Goal: Obtain resource: Download file/media

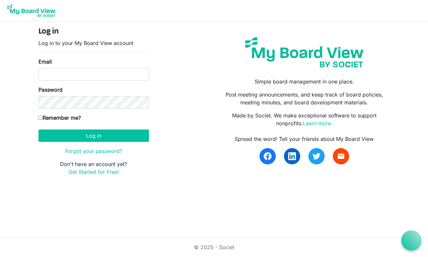
type input "[EMAIL_ADDRESS][DOMAIN_NAME]"
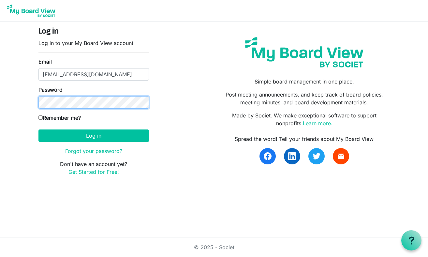
click at [38, 129] on button "Log in" at bounding box center [93, 135] width 111 height 12
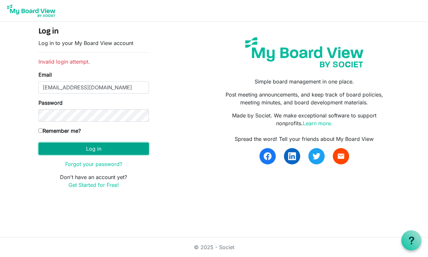
click at [107, 147] on button "Log in" at bounding box center [93, 149] width 111 height 12
click at [91, 149] on button "Log in" at bounding box center [93, 149] width 111 height 12
click at [102, 149] on button "Log in" at bounding box center [93, 149] width 111 height 12
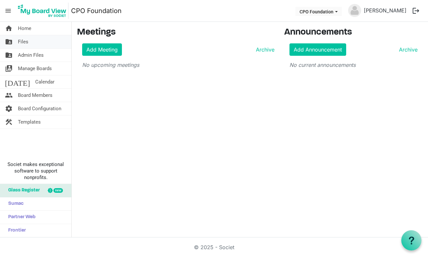
click at [23, 41] on span "Files" at bounding box center [23, 41] width 10 height 13
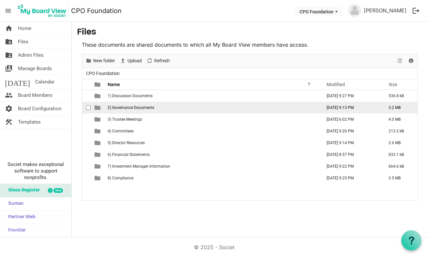
click at [137, 108] on span "2) Governance Documents" at bounding box center [131, 107] width 47 height 5
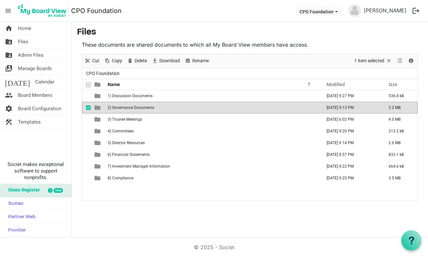
click at [128, 107] on span "2) Governance Documents" at bounding box center [131, 107] width 47 height 5
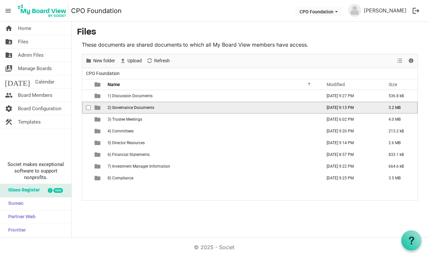
click at [128, 107] on span "2) Governance Documents" at bounding box center [131, 107] width 47 height 5
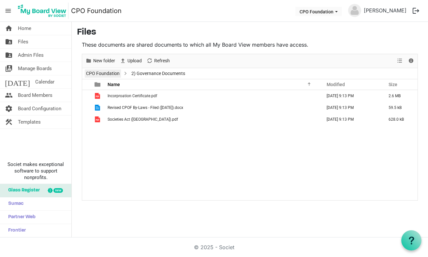
click at [111, 75] on link "CPO Foundation" at bounding box center [103, 73] width 36 height 8
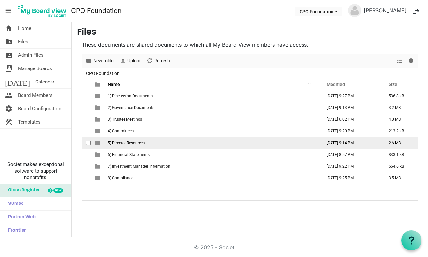
click at [134, 139] on td "5) Director Resources" at bounding box center [213, 143] width 214 height 12
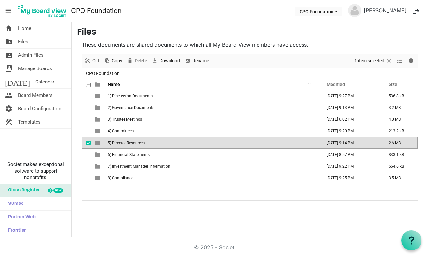
click at [134, 139] on td "5) Director Resources" at bounding box center [213, 143] width 214 height 12
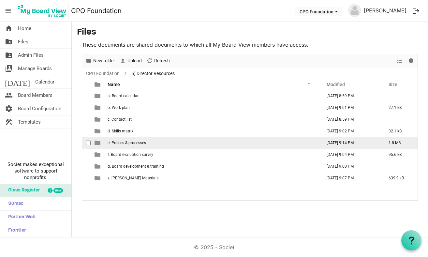
click at [140, 144] on span "e. Polices & processes" at bounding box center [127, 143] width 38 height 5
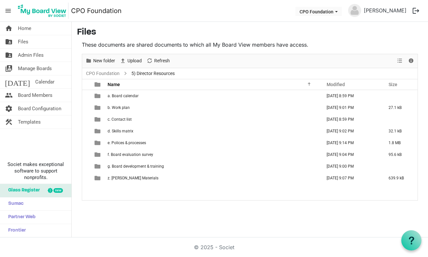
click at [140, 145] on span "e. Polices & processes" at bounding box center [127, 143] width 38 height 5
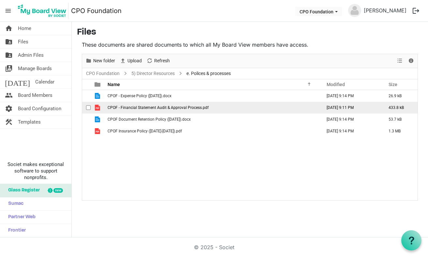
click at [141, 109] on span "CPOF - Financial Statement Audit & Approval Process.pdf" at bounding box center [158, 107] width 101 height 5
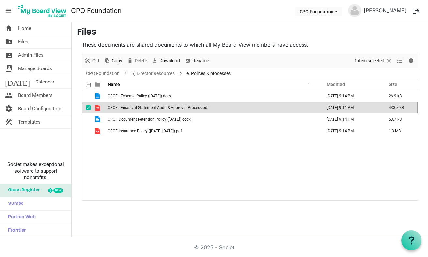
click at [141, 109] on span "CPOF - Financial Statement Audit & Approval Process.pdf" at bounding box center [158, 107] width 101 height 5
